Goal: Information Seeking & Learning: Find contact information

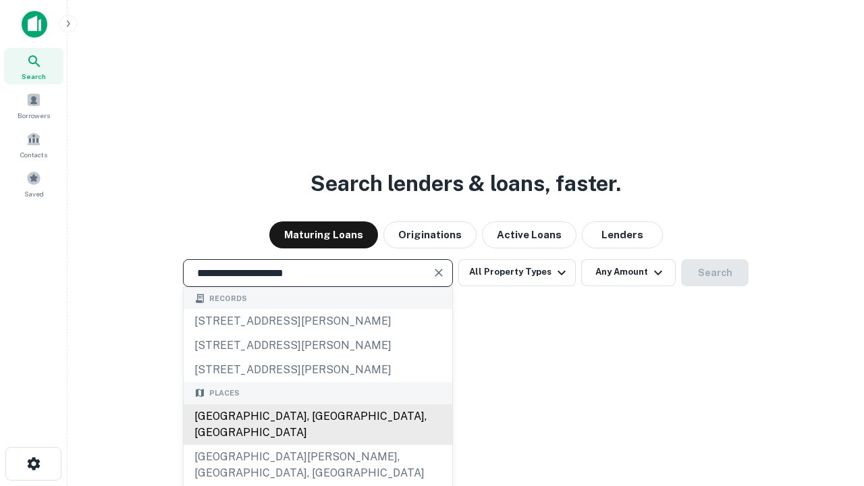
click at [317, 445] on div "Santa Monica, CA, USA" at bounding box center [317, 424] width 269 height 40
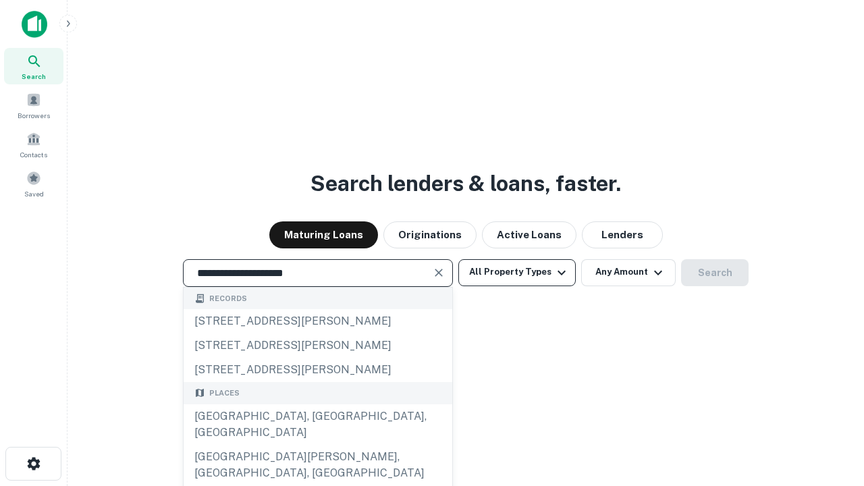
type input "**********"
click at [517, 272] on button "All Property Types" at bounding box center [516, 272] width 117 height 27
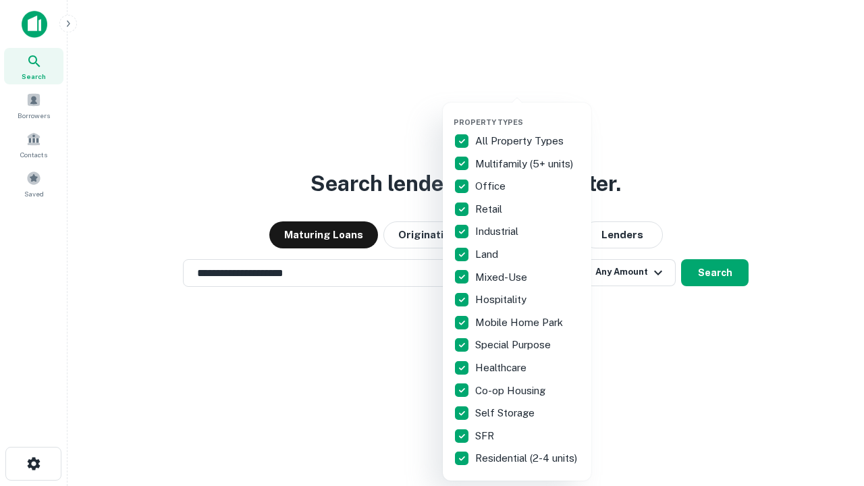
click at [528, 113] on button "button" at bounding box center [527, 113] width 148 height 1
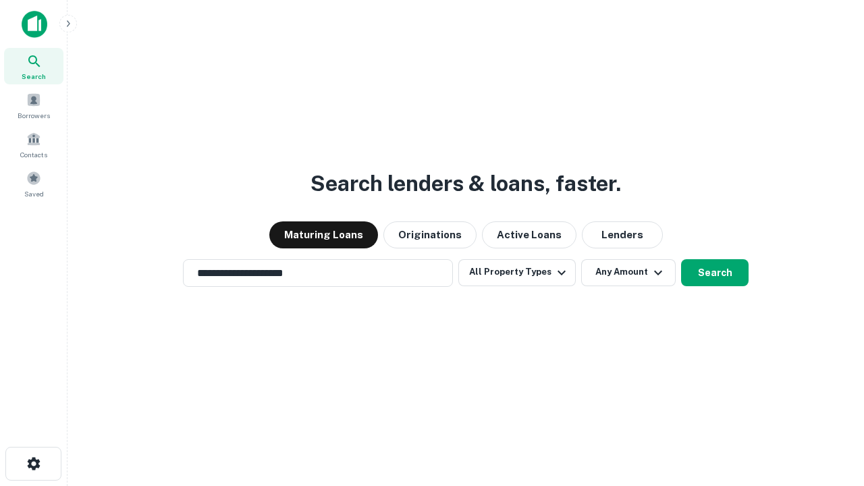
scroll to position [21, 0]
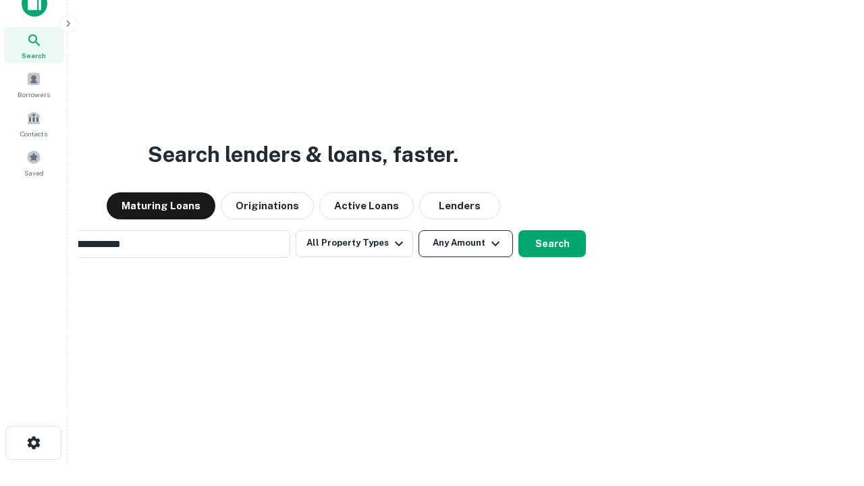
click at [418, 230] on button "Any Amount" at bounding box center [465, 243] width 94 height 27
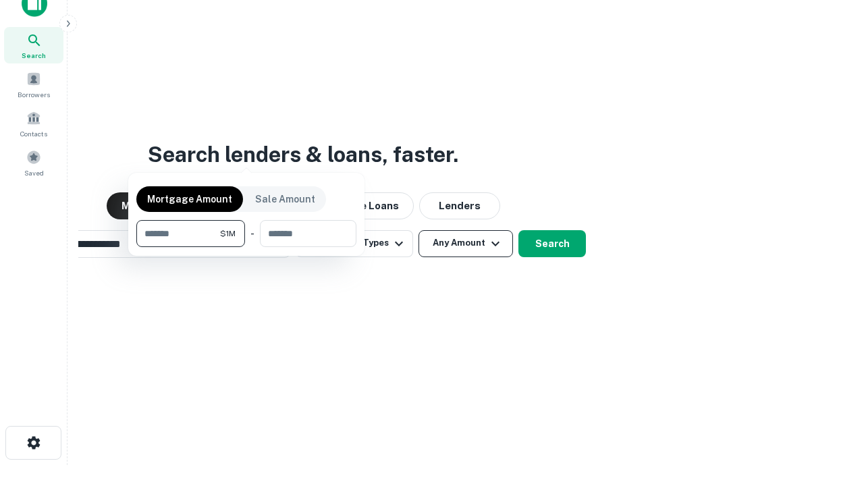
scroll to position [22, 0]
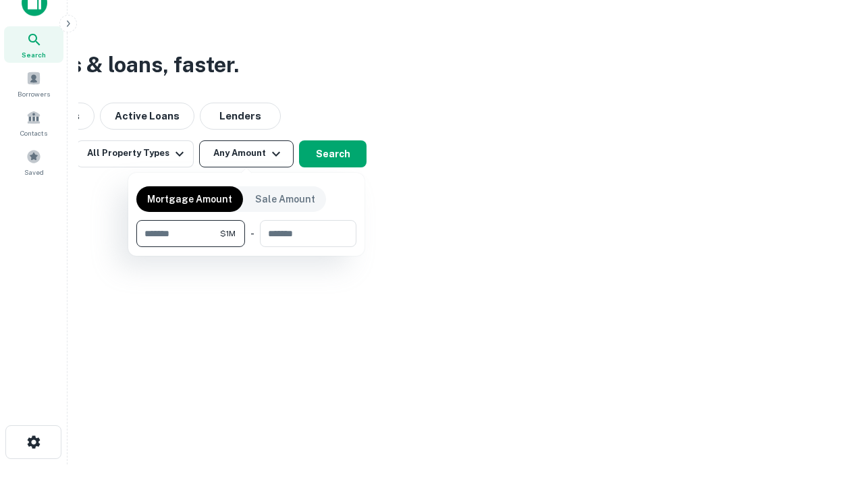
type input "*******"
click at [246, 247] on button "button" at bounding box center [246, 247] width 220 height 1
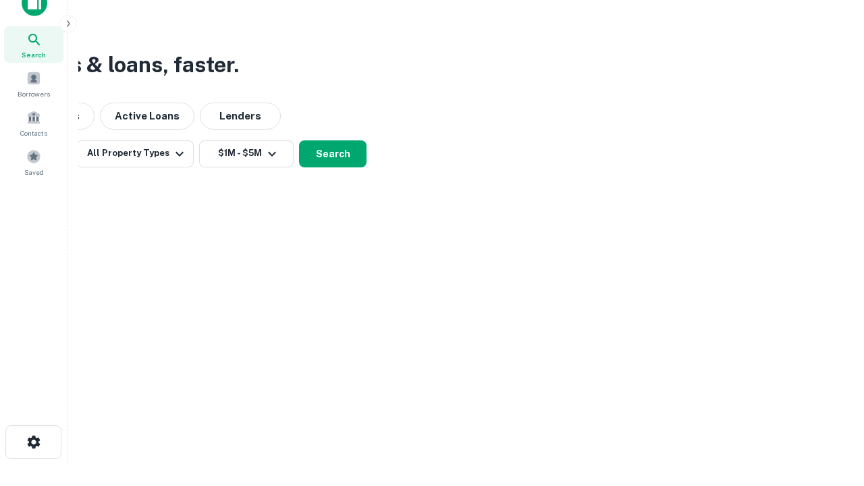
scroll to position [21, 0]
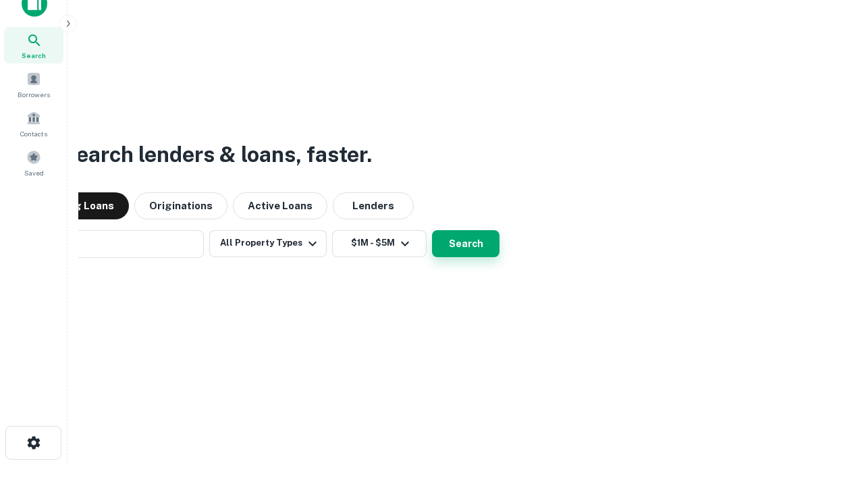
click at [432, 230] on button "Search" at bounding box center [465, 243] width 67 height 27
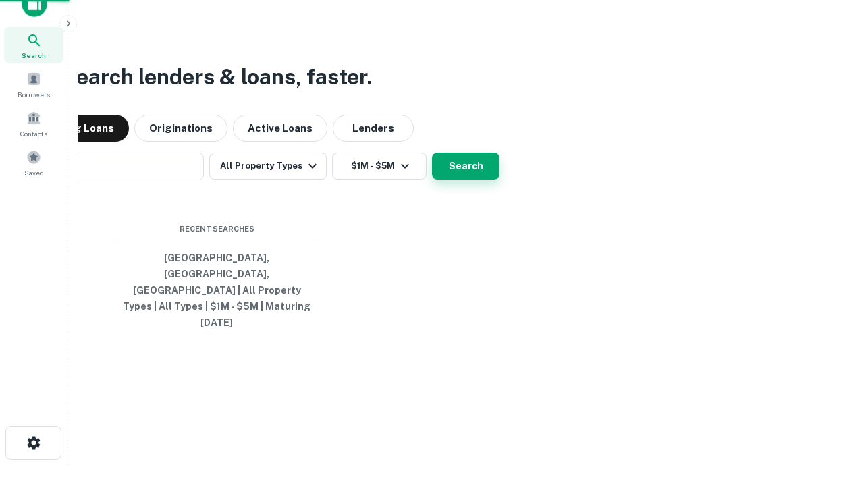
scroll to position [22, 0]
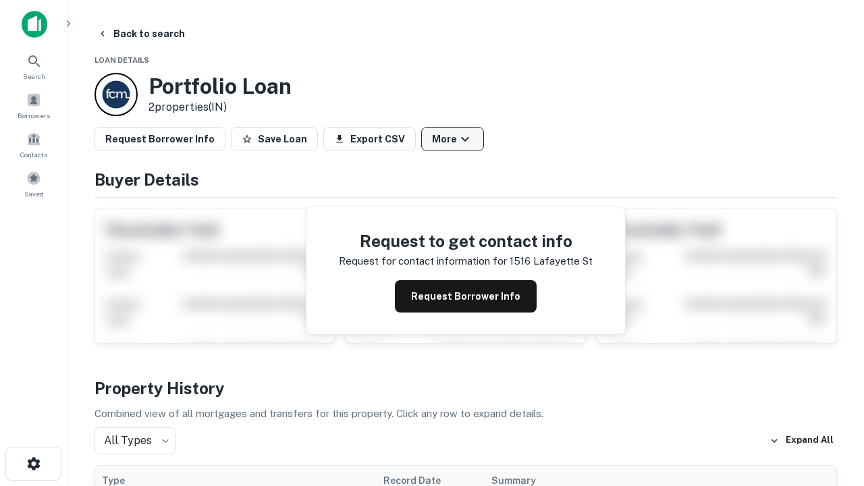
click at [452, 139] on button "More" at bounding box center [452, 139] width 63 height 24
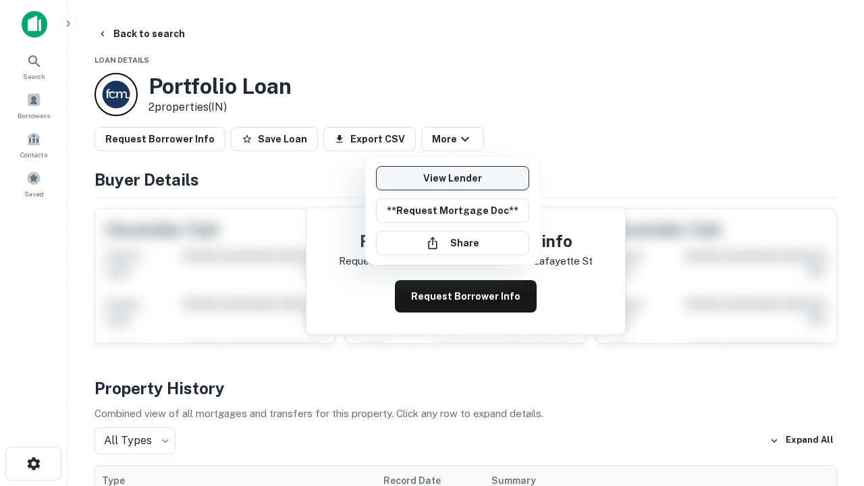
click at [452, 178] on link "View Lender" at bounding box center [452, 178] width 153 height 24
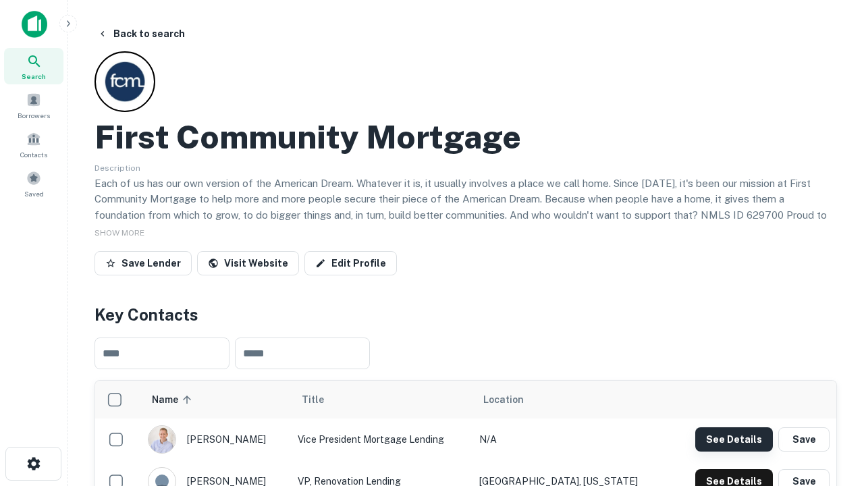
click at [733, 439] on button "See Details" at bounding box center [734, 439] width 78 height 24
click at [33, 463] on icon "button" at bounding box center [34, 463] width 16 height 16
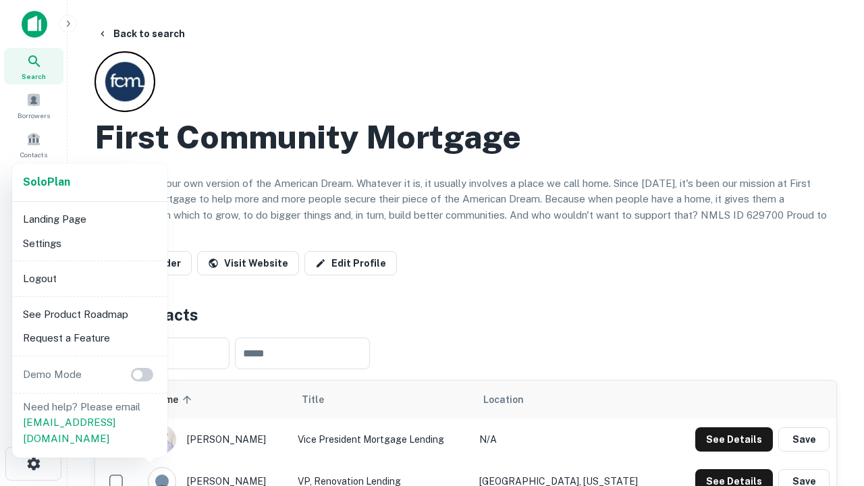
click at [89, 278] on li "Logout" at bounding box center [90, 278] width 144 height 24
